Goal: Task Accomplishment & Management: Manage account settings

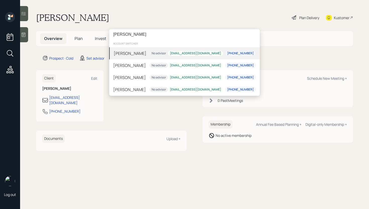
click at [116, 34] on input "[PERSON_NAME]" at bounding box center [184, 34] width 151 height 11
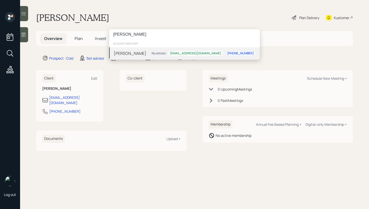
click at [119, 36] on input "[PERSON_NAME]" at bounding box center [184, 34] width 151 height 11
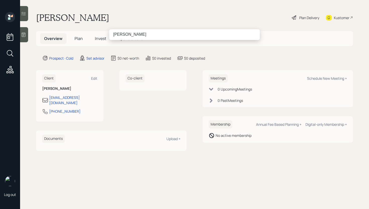
click at [121, 36] on input "[PERSON_NAME]" at bounding box center [184, 34] width 151 height 11
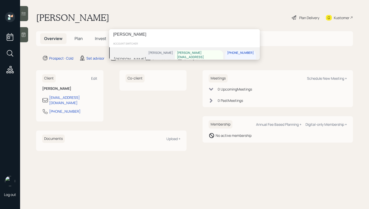
type input "[PERSON_NAME]"
click at [157, 54] on div "[PERSON_NAME] [PERSON_NAME] [PERSON_NAME][EMAIL_ADDRESS][PERSON_NAME][DOMAIN_NA…" at bounding box center [184, 59] width 151 height 24
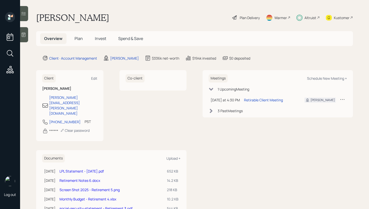
click at [23, 15] on icon at bounding box center [24, 14] width 4 height 4
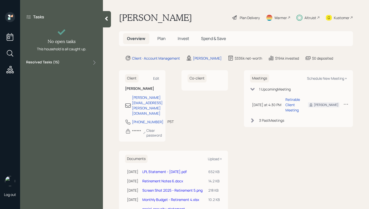
click at [54, 63] on label "Resolved Tasks ( 15 )" at bounding box center [42, 63] width 33 height 6
